Goal: Browse casually

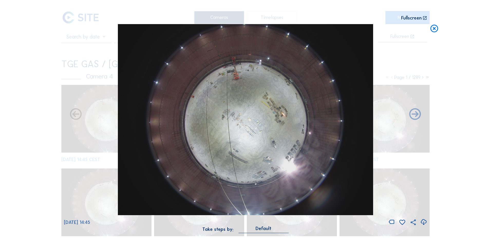
drag, startPoint x: 20, startPoint y: 90, endPoint x: 66, endPoint y: 86, distance: 45.5
click at [21, 90] on div "Scroll to travel through time | Press 'Alt' Button + Scroll to Zoom | Click and…" at bounding box center [245, 119] width 491 height 239
click at [435, 29] on icon at bounding box center [433, 28] width 9 height 9
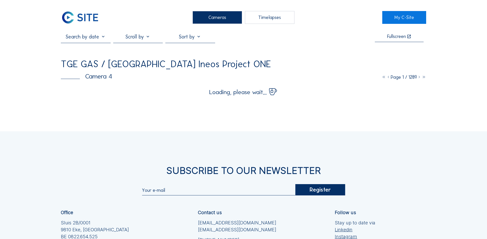
click at [225, 17] on div "Cameras" at bounding box center [217, 17] width 50 height 13
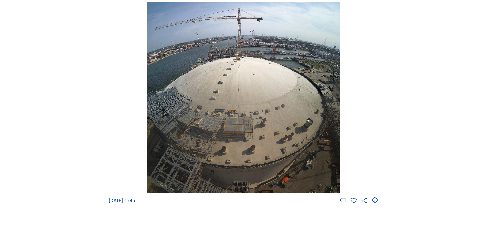
scroll to position [744, 0]
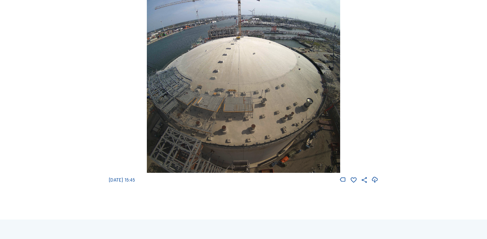
click at [239, 85] on img at bounding box center [243, 77] width 193 height 191
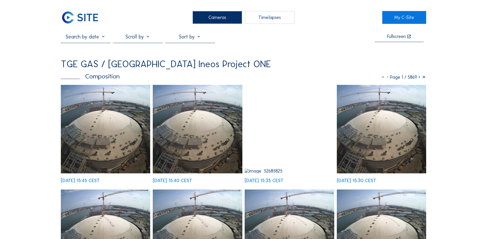
click at [108, 124] on img at bounding box center [105, 129] width 89 height 89
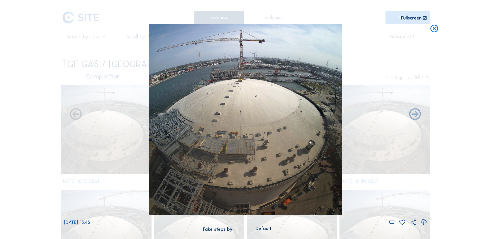
click at [424, 222] on icon at bounding box center [423, 222] width 7 height 8
drag, startPoint x: 33, startPoint y: 91, endPoint x: 38, endPoint y: 92, distance: 6.0
click at [33, 91] on div "Scroll to travel through time | Press 'Alt' Button + Scroll to Zoom | Click and…" at bounding box center [245, 119] width 491 height 239
click at [435, 29] on icon at bounding box center [433, 28] width 9 height 9
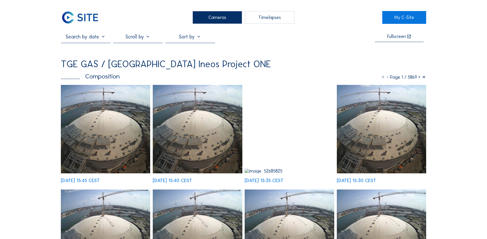
click at [215, 16] on div "Cameras" at bounding box center [217, 17] width 50 height 13
